Goal: Task Accomplishment & Management: Manage account settings

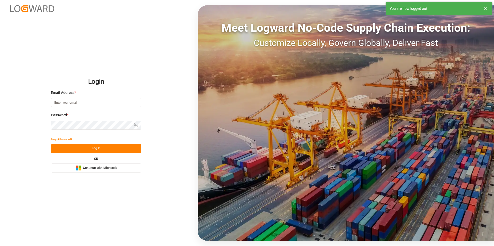
type input "[PERSON_NAME][EMAIL_ADDRESS][DOMAIN_NAME]"
click at [96, 148] on button "Log In" at bounding box center [96, 148] width 90 height 9
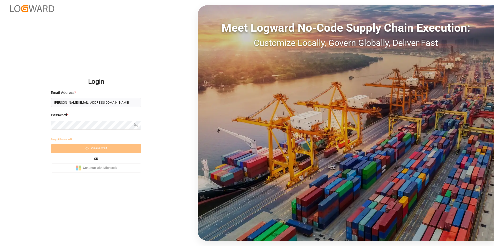
click at [95, 148] on div "Forgot Password? Please wait OR Microsoft Logo Continue with Microsoft" at bounding box center [96, 153] width 90 height 37
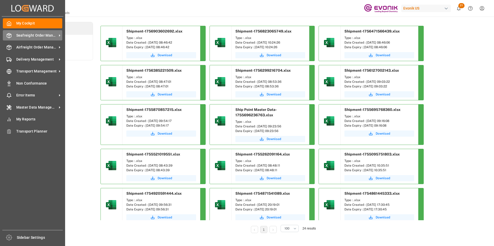
click at [32, 32] on div "Seafreight Order Management Seafreight Order Management" at bounding box center [32, 35] width 59 height 10
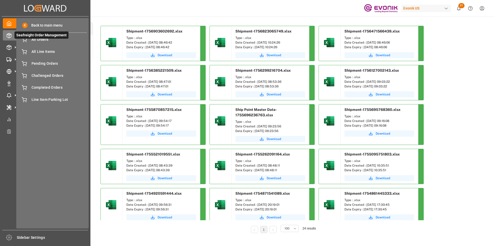
click at [44, 39] on span "Seafreight Order Management" at bounding box center [41, 34] width 54 height 7
click at [41, 40] on span "All Orders" at bounding box center [58, 39] width 55 height 5
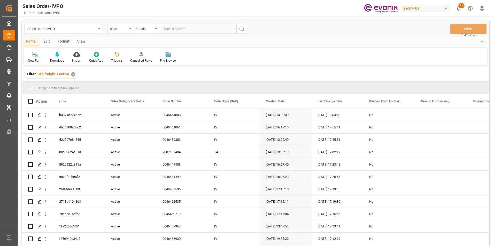
click at [130, 28] on icon "open menu" at bounding box center [130, 28] width 2 height 1
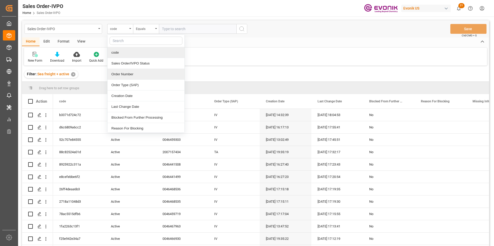
click at [126, 72] on div "Order Number" at bounding box center [145, 74] width 77 height 11
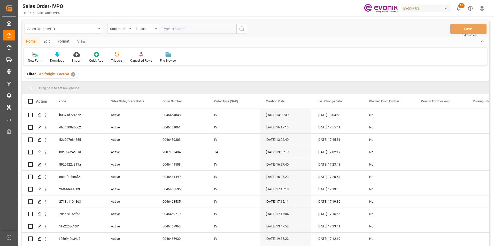
click at [156, 28] on div "Equals" at bounding box center [146, 29] width 26 height 10
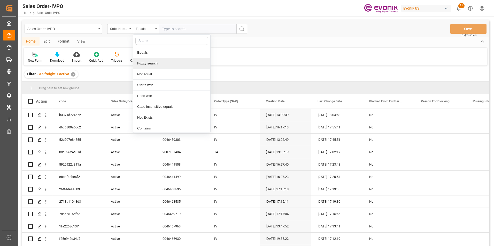
click at [148, 62] on div "Fuzzy search" at bounding box center [171, 63] width 77 height 11
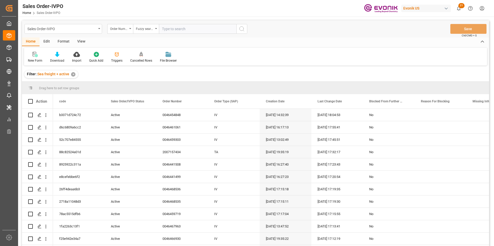
click at [173, 27] on input "text" at bounding box center [197, 29] width 77 height 10
paste input "2007151604"
type input "2007151604"
click at [242, 27] on circle "search button" at bounding box center [241, 29] width 4 height 4
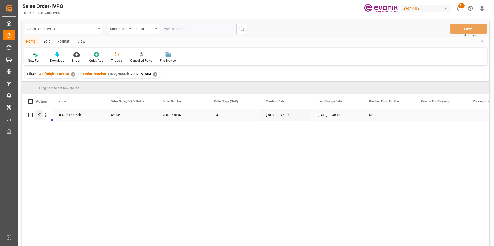
click at [38, 115] on icon "Press SPACE to select this row." at bounding box center [39, 115] width 4 height 4
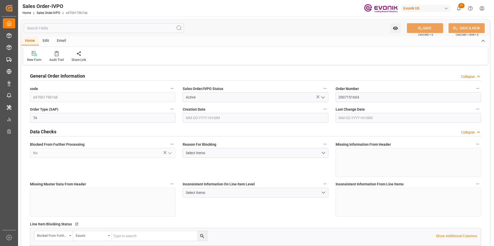
type input "ECGYE"
type input "0"
type input "1"
type input "779.78"
type input "08-29-2025 11:47"
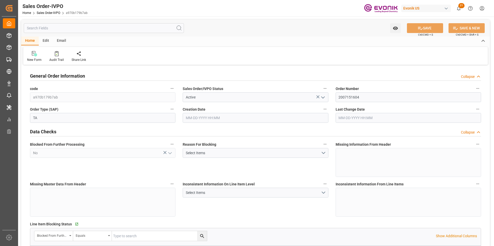
type input "[DATE] 18:48"
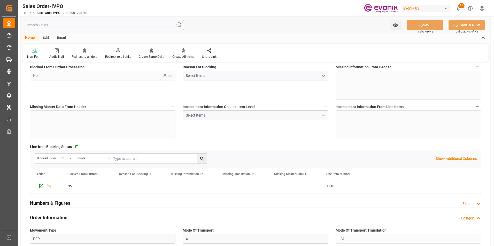
scroll to position [103, 0]
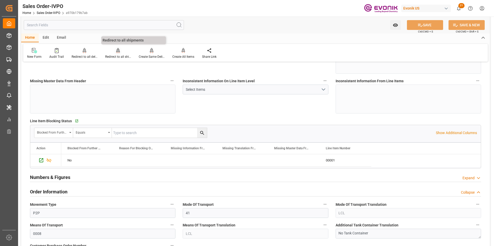
click at [116, 52] on icon at bounding box center [118, 50] width 4 height 4
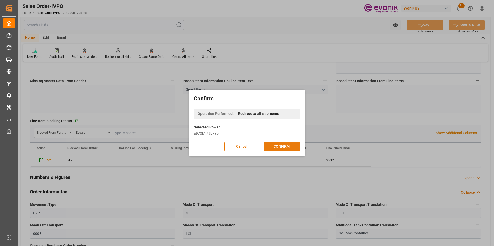
click at [280, 146] on button "CONFIRM" at bounding box center [282, 147] width 36 height 10
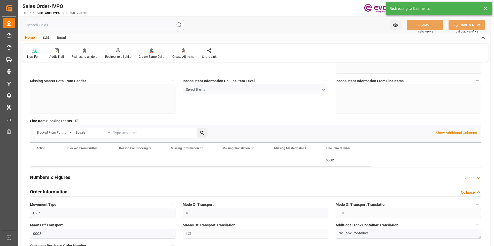
type input "ECGYE"
type input "0"
type input "1"
type input "779.78"
type input "08-29-2025 11:47"
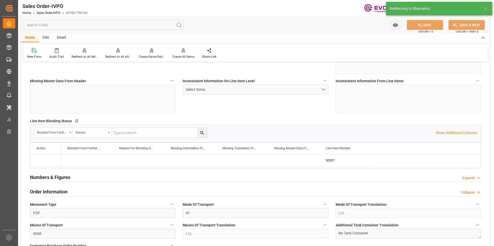
type input "[DATE] 18:48"
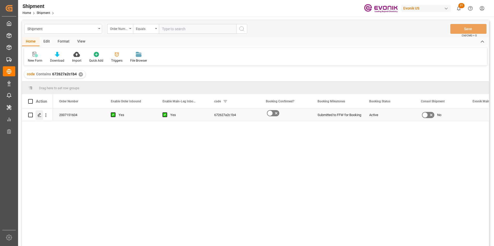
click at [39, 114] on polygon "Press SPACE to select this row." at bounding box center [39, 115] width 3 height 3
